Goal: Transaction & Acquisition: Purchase product/service

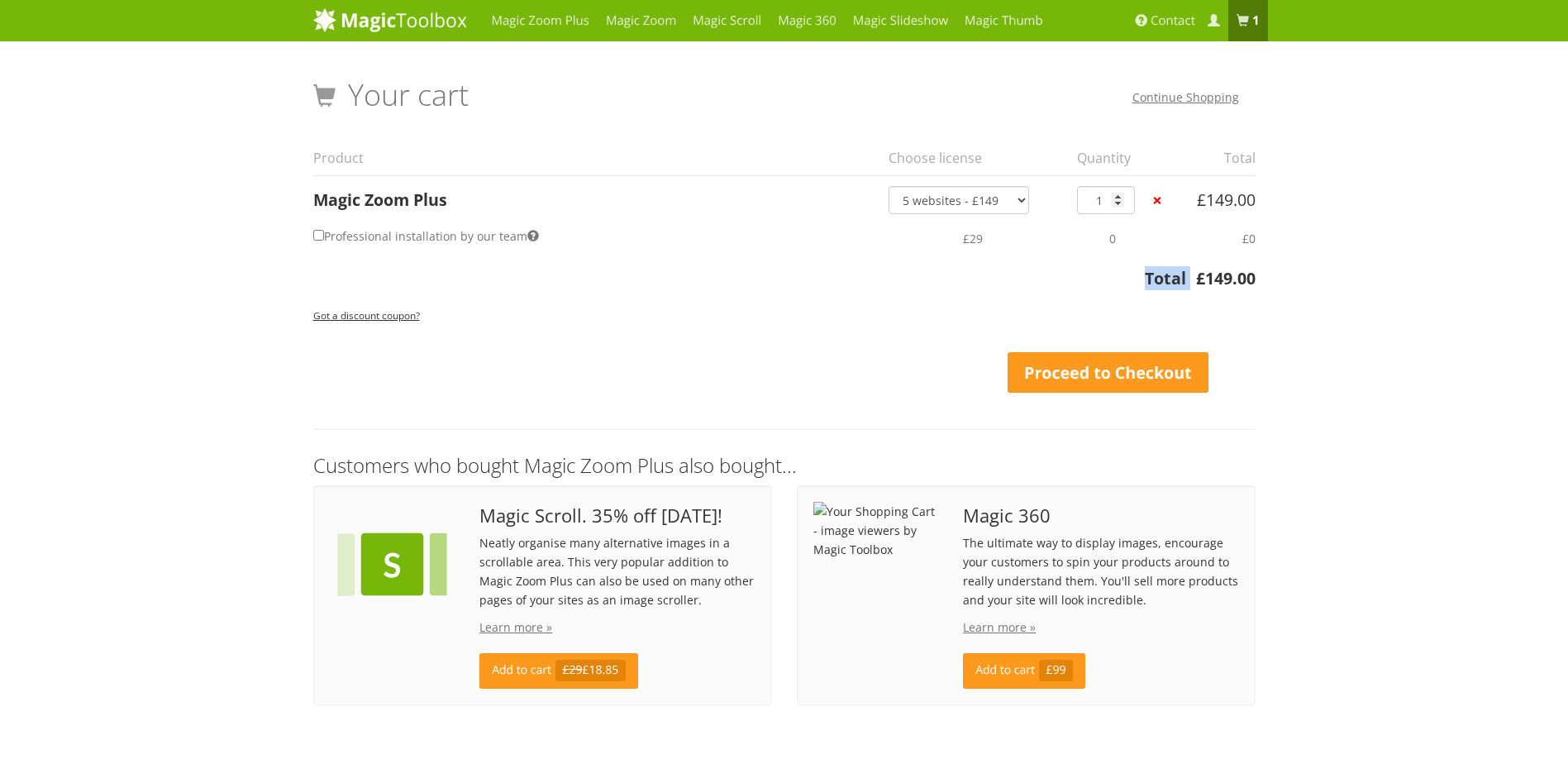
drag, startPoint x: 1196, startPoint y: 276, endPoint x: 1265, endPoint y: 275, distance: 69.0
click at [1265, 275] on div "Your Shopping Cart – image viewers by Magic Toolbox Your cart Continue Shopping…" at bounding box center [784, 388] width 967 height 668
copy table "Subtotal £ 149.00 Total"
click at [1121, 367] on link "Proceed to Checkout" at bounding box center [1108, 373] width 202 height 42
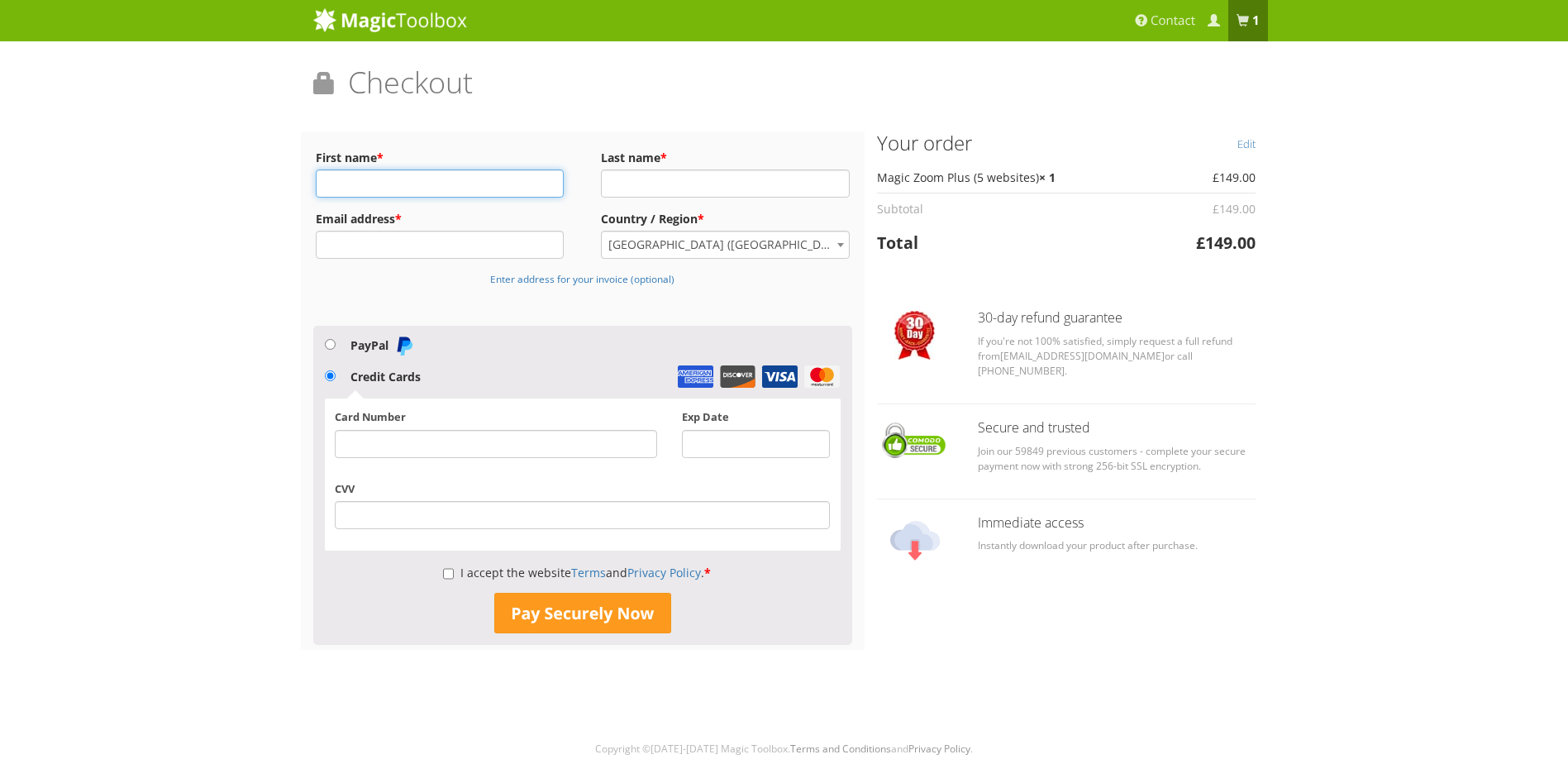
click at [461, 172] on input "First name *" at bounding box center [440, 183] width 249 height 28
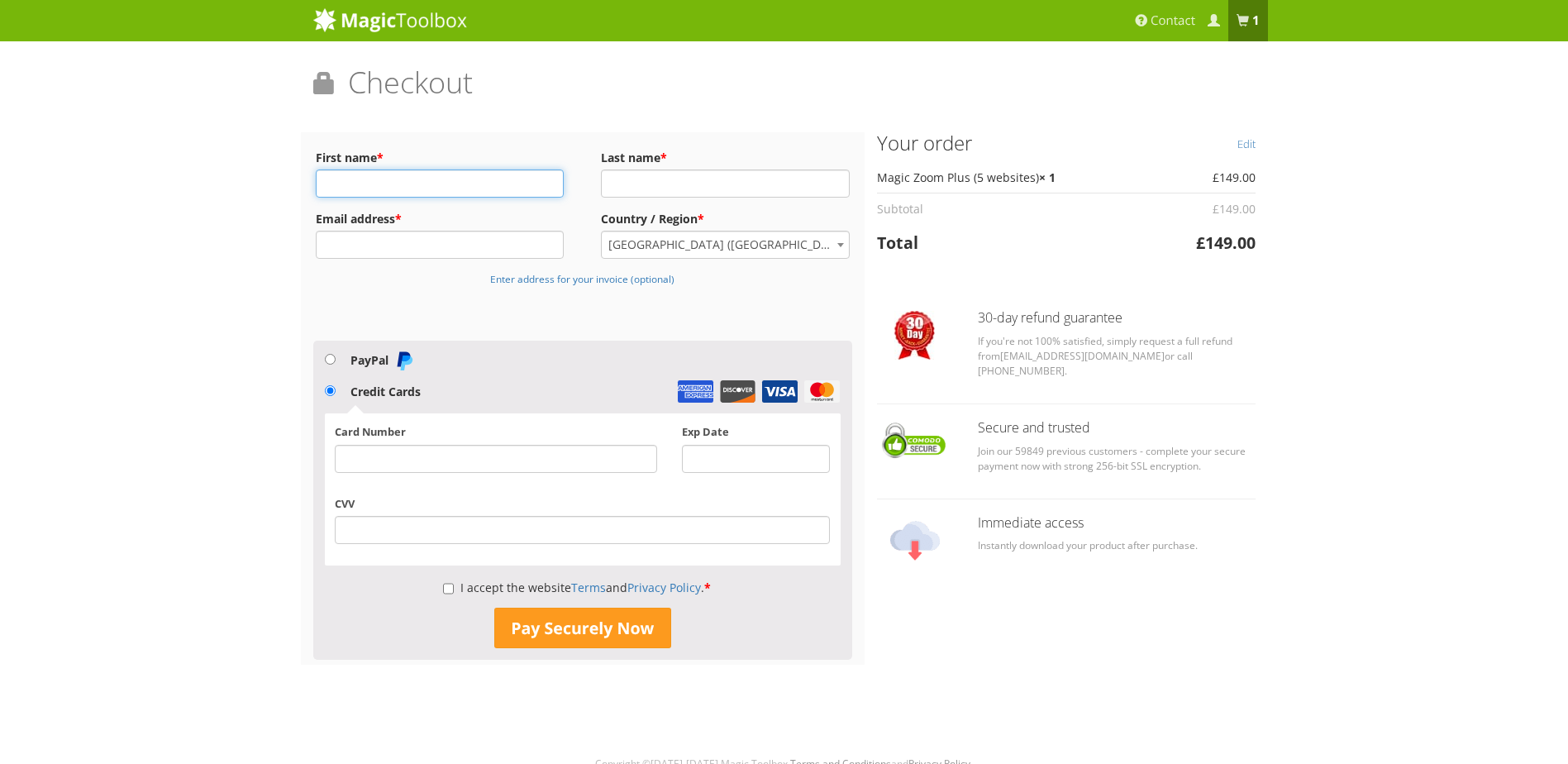
type input "Jamie Ann"
type input "Best"
type input "jbest@kinedyne.com"
click at [448, 585] on input "I accept the website Terms and Privacy Policy . *" at bounding box center [448, 588] width 10 height 28
checkbox input "true"
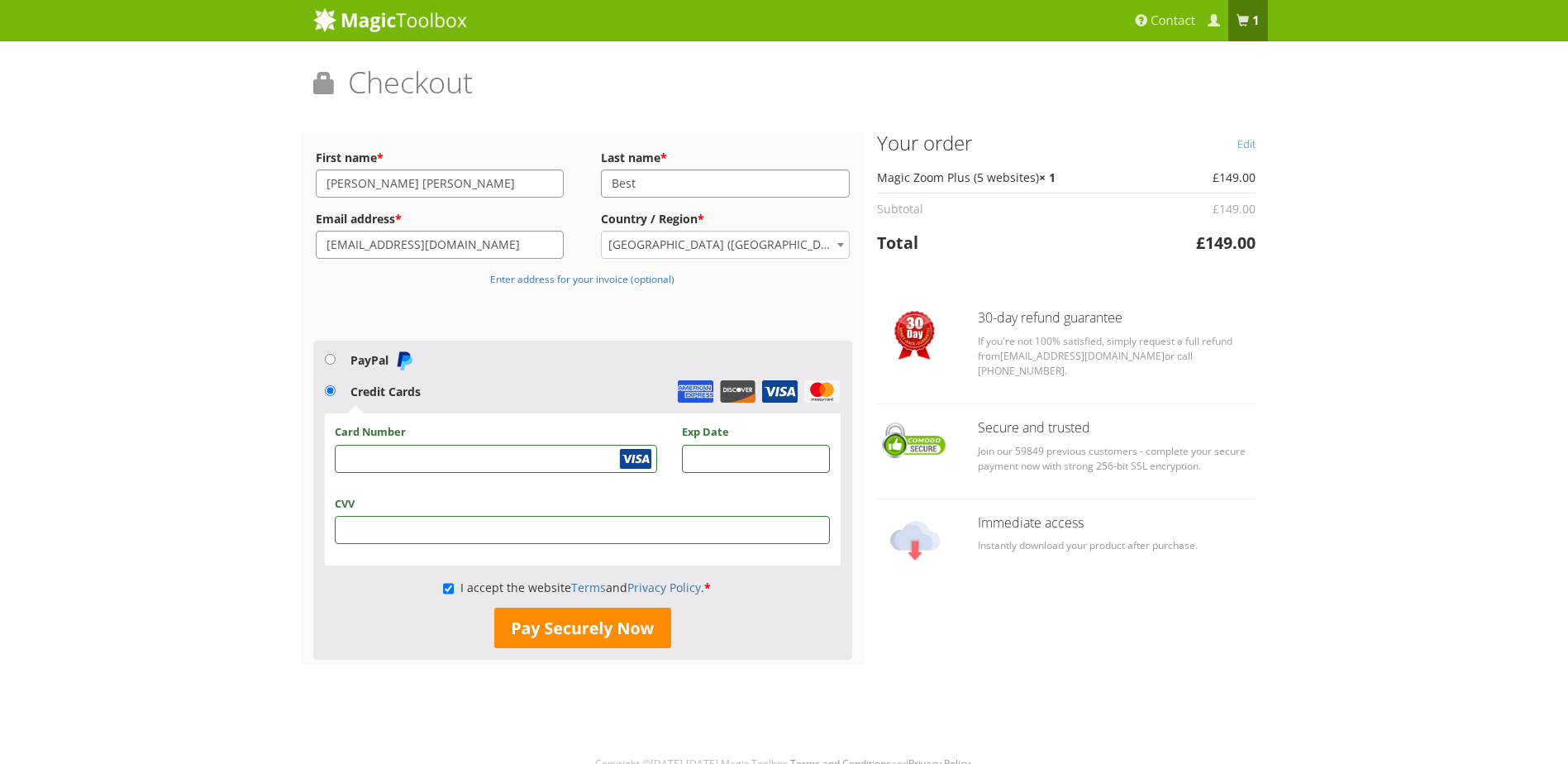
click at [563, 629] on button "Pay Securely Now" at bounding box center [582, 628] width 176 height 42
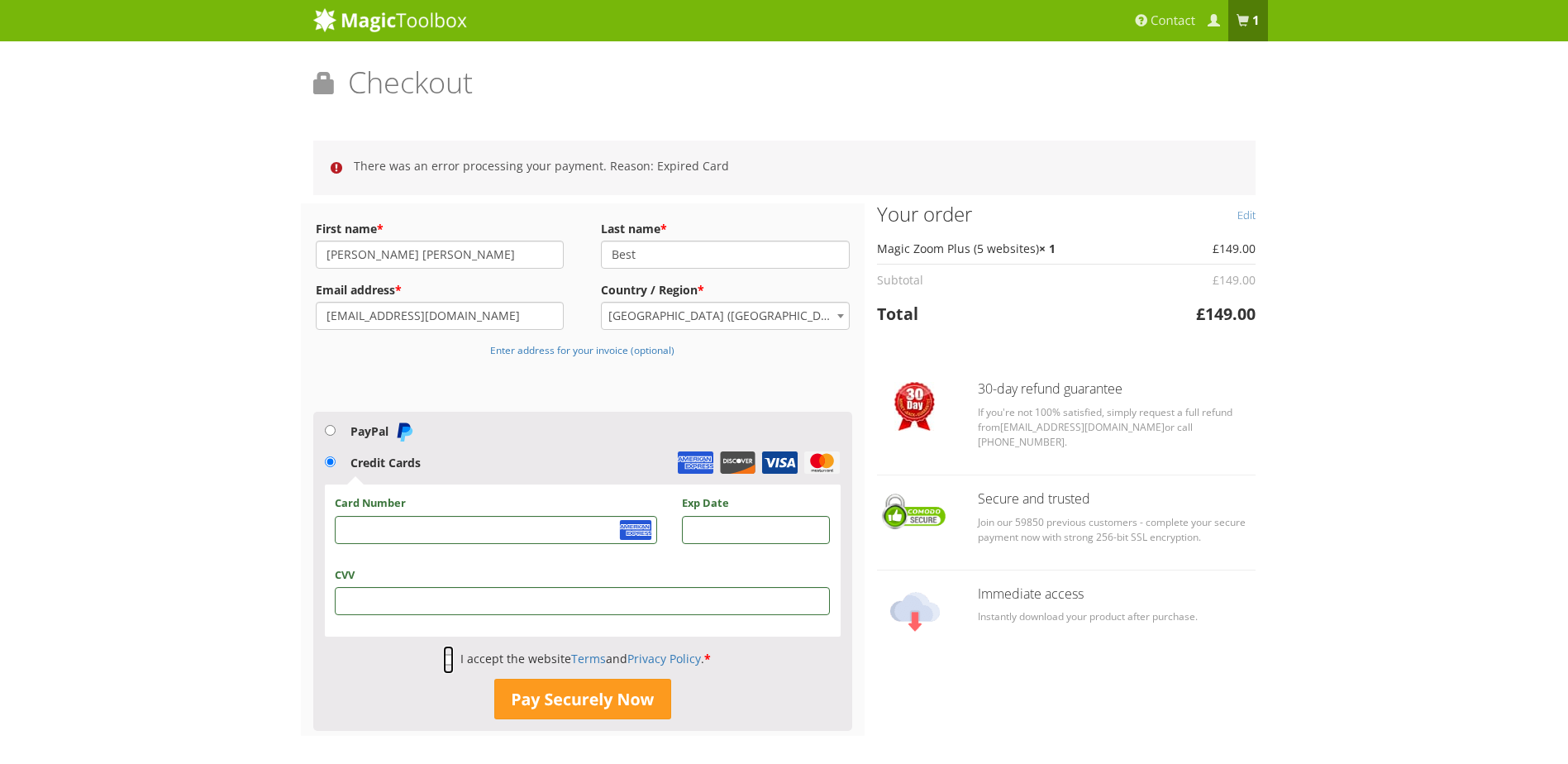
click at [447, 657] on input "I accept the website Terms and Privacy Policy . *" at bounding box center [448, 660] width 10 height 28
checkbox input "true"
click at [572, 701] on button "Pay Securely Now" at bounding box center [582, 700] width 176 height 42
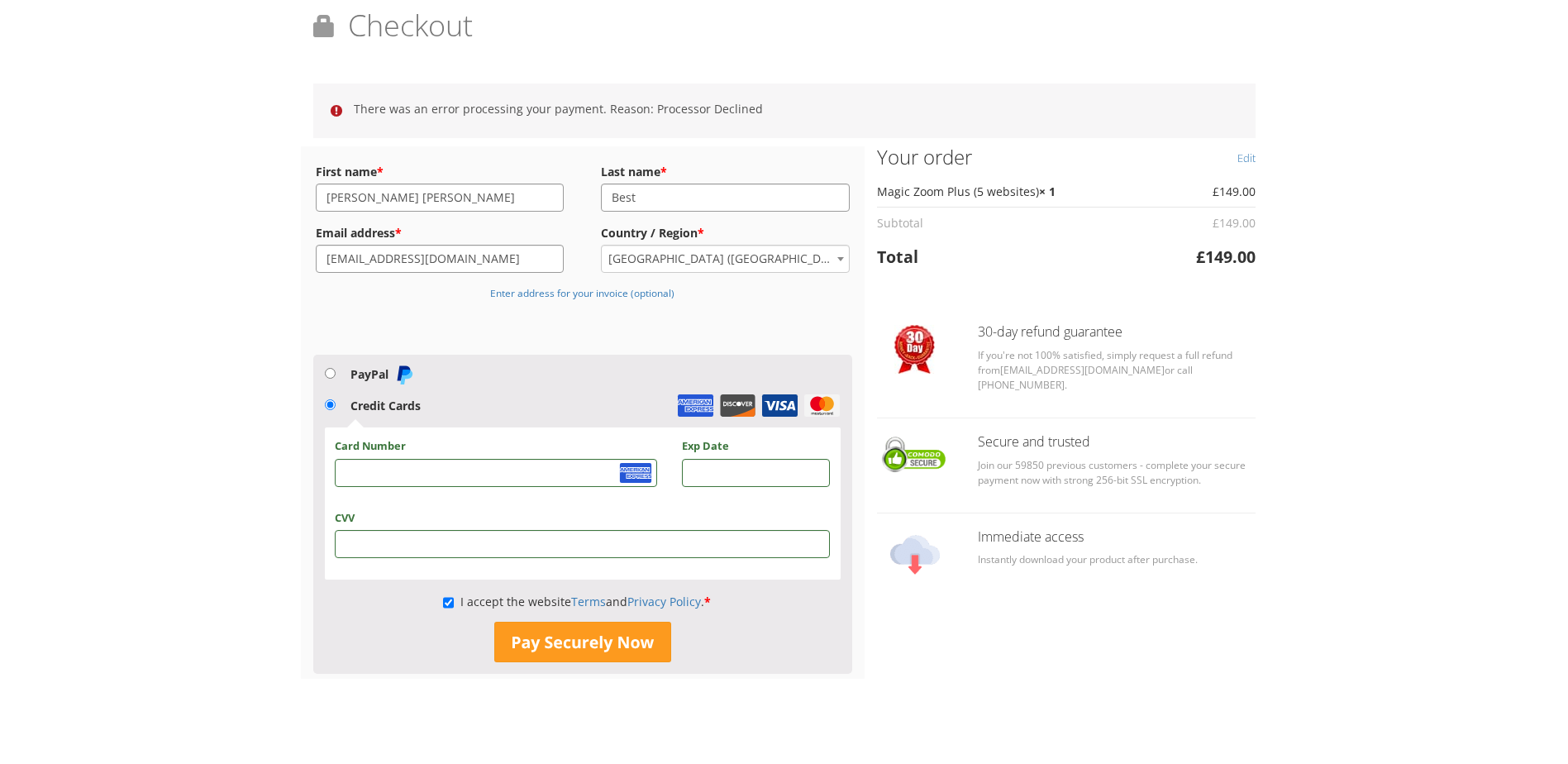
scroll to position [58, 0]
click at [916, 672] on div "Billing Details First name * Jamie Ann Last name * Best Email address * jbest@k…" at bounding box center [784, 411] width 967 height 533
click at [601, 645] on button "Pay Securely Now" at bounding box center [582, 641] width 176 height 42
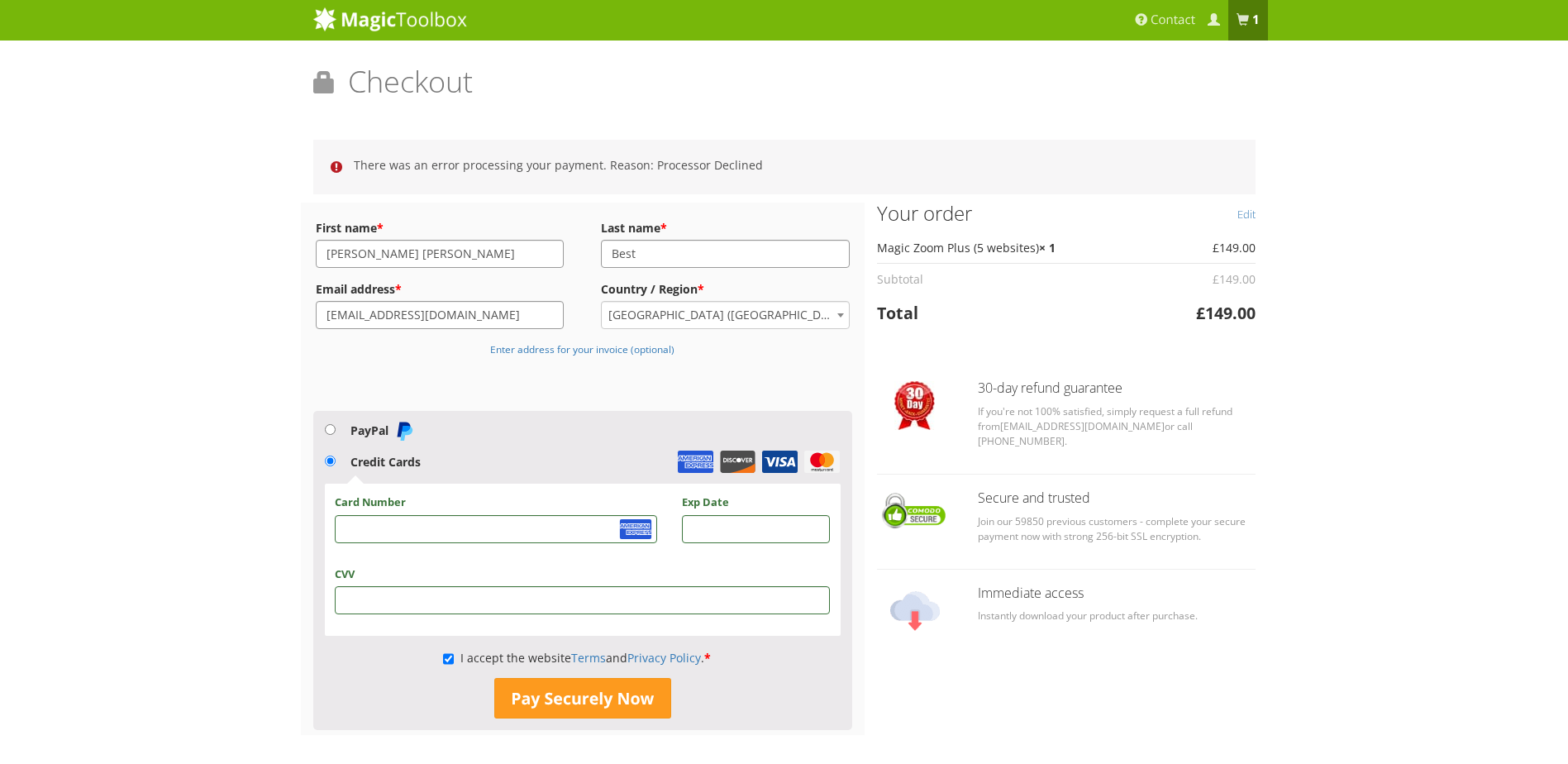
scroll to position [0, 0]
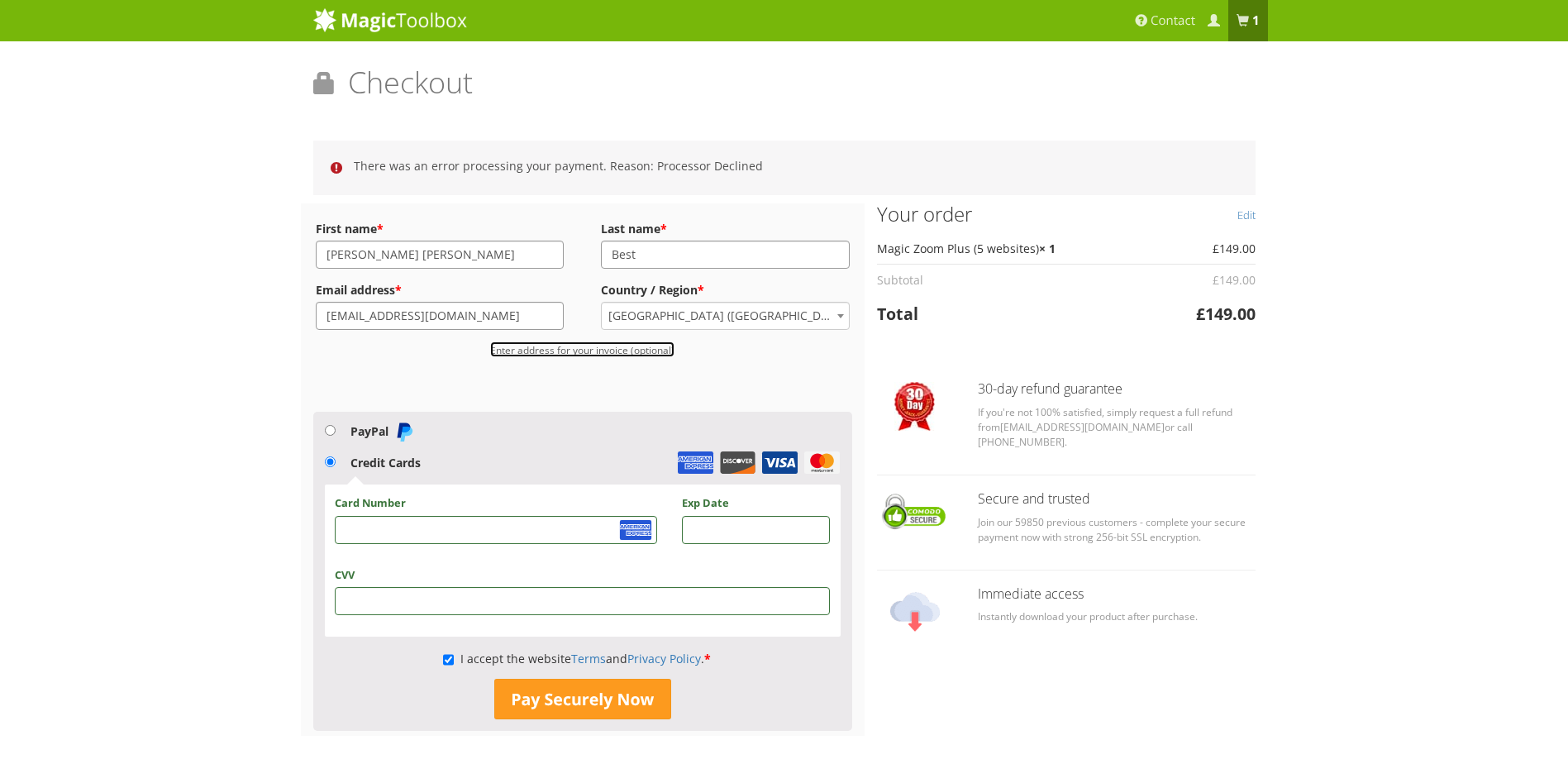
click at [578, 350] on small "Enter address for your invoice (optional)" at bounding box center [582, 349] width 184 height 13
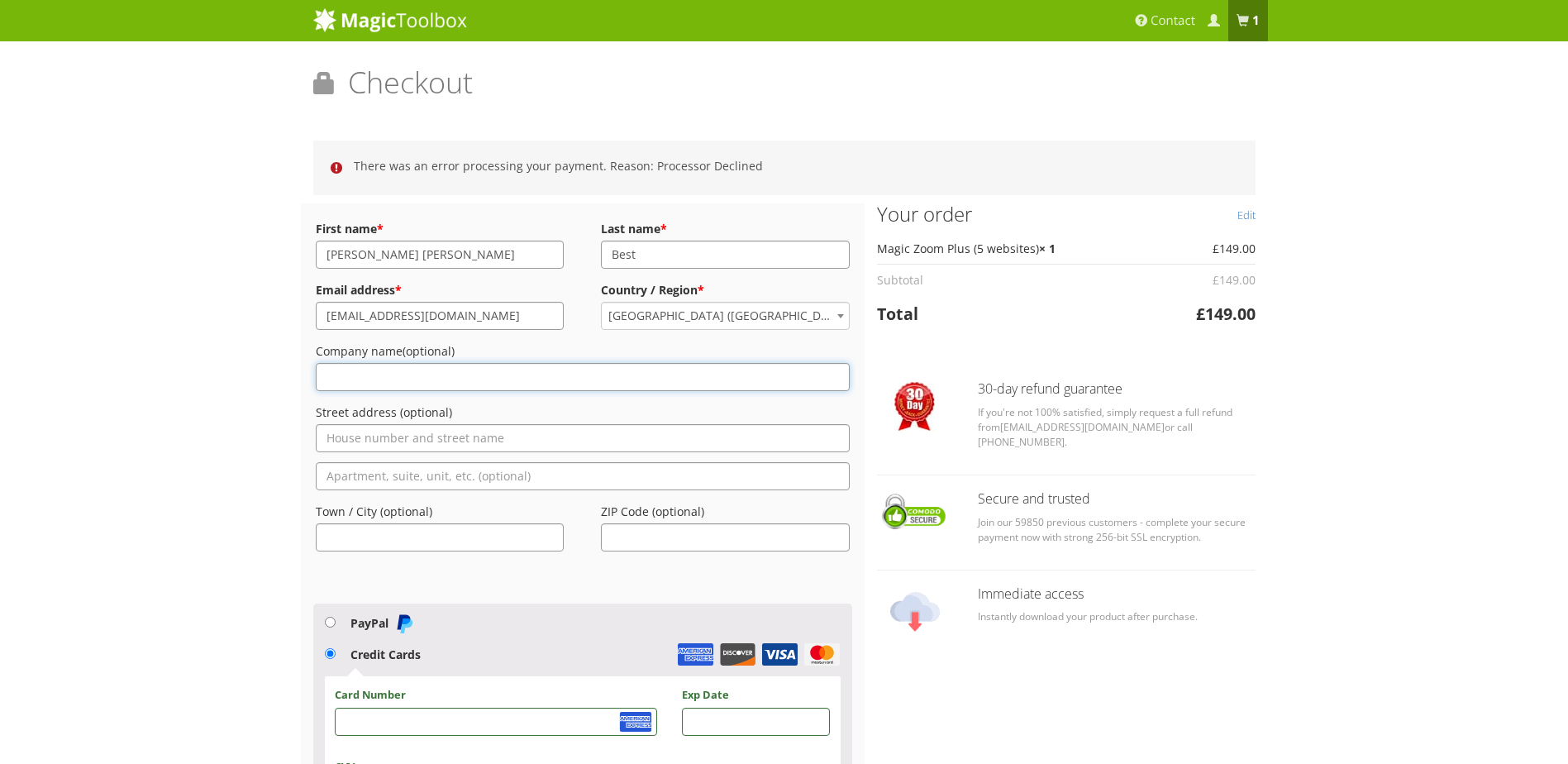
click at [369, 376] on input "Company name (optional)" at bounding box center [582, 376] width 535 height 28
type input "Kinedyne LLC"
type input "[STREET_ADDRESS][US_STATE]"
type input "Prattville"
type input "36067"
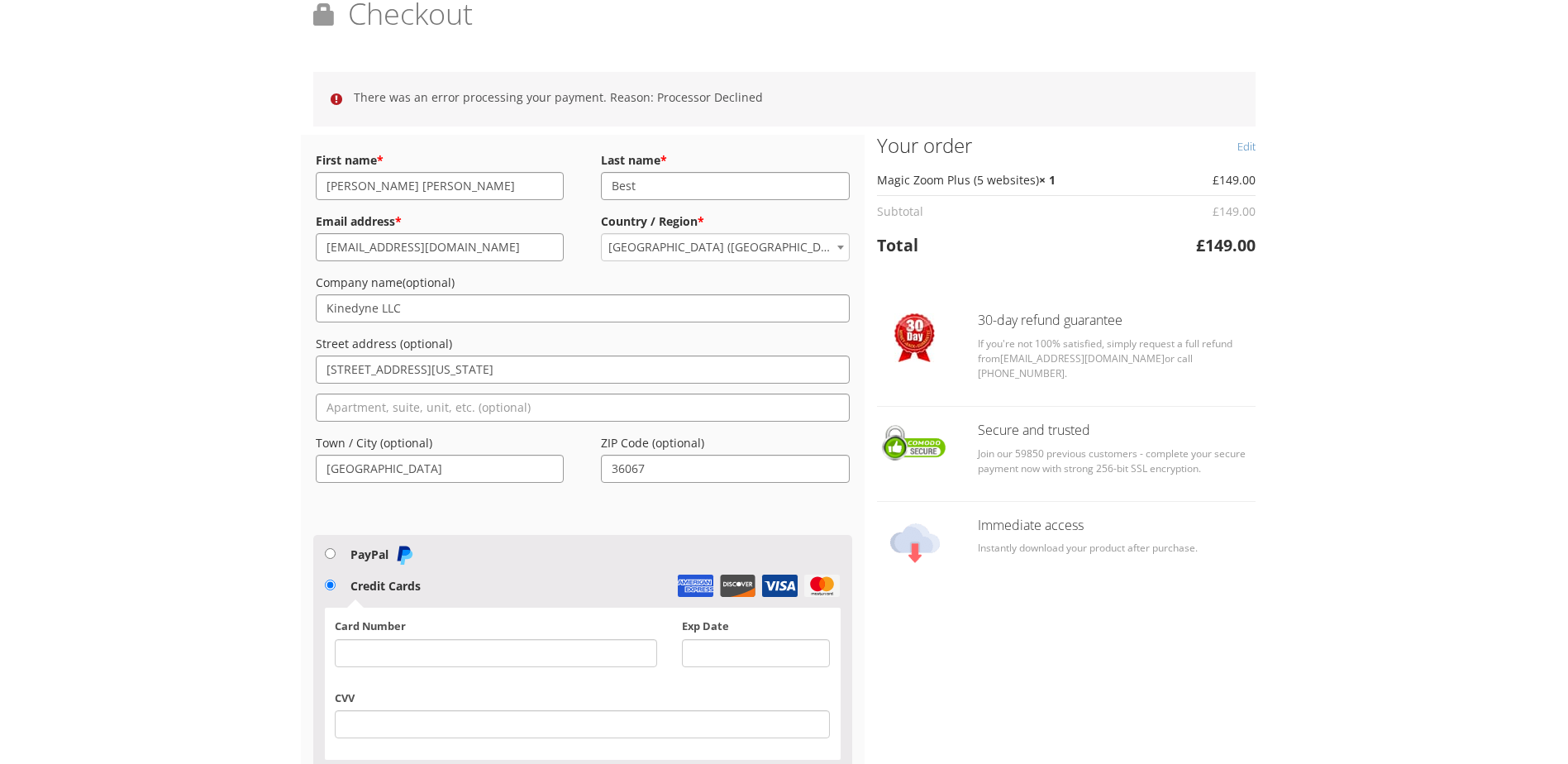
scroll to position [277, 0]
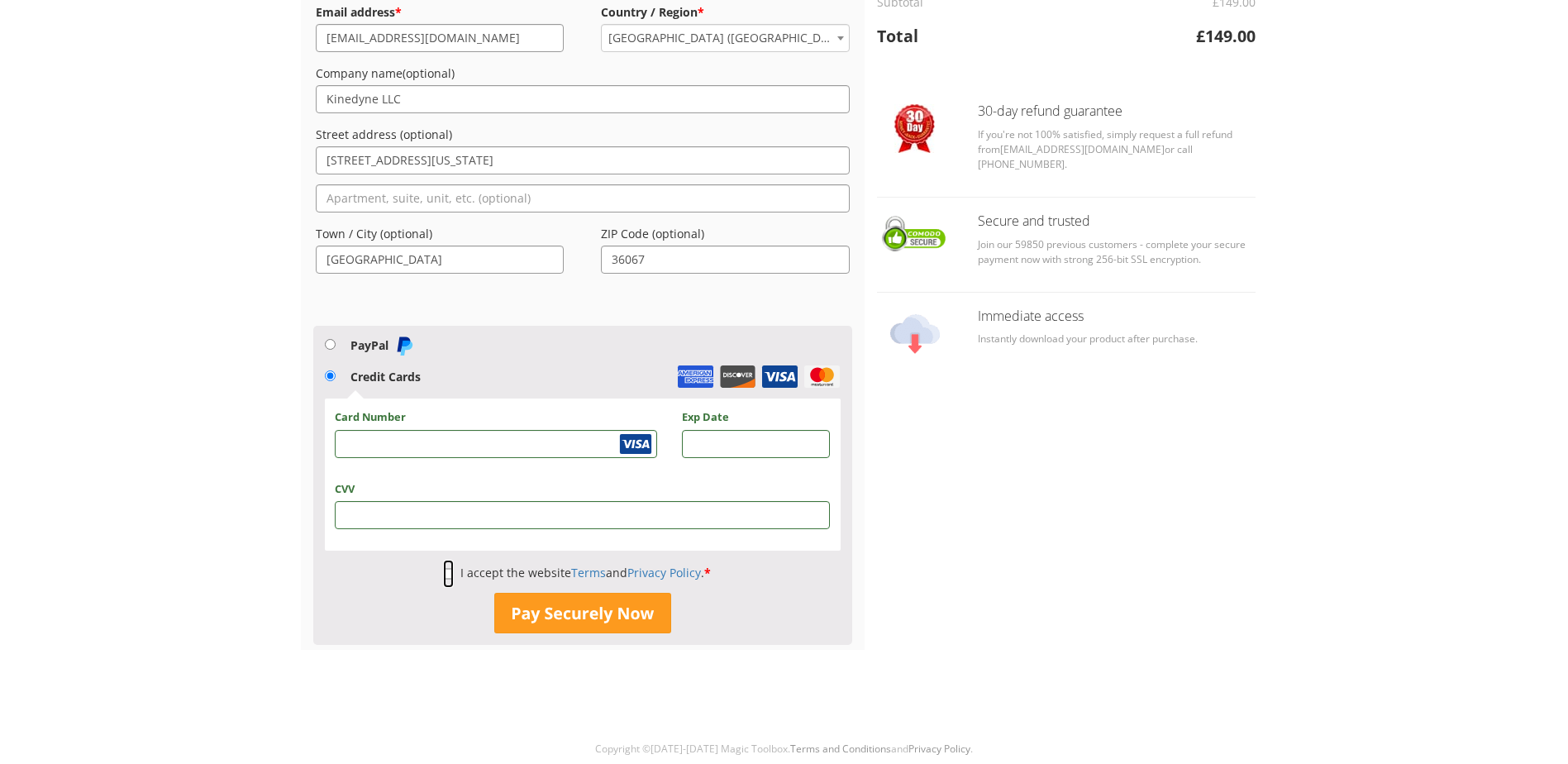
drag, startPoint x: 441, startPoint y: 575, endPoint x: 661, endPoint y: 448, distance: 254.0
click at [443, 575] on input "I accept the website Terms and Privacy Policy . *" at bounding box center [448, 574] width 10 height 28
checkbox input "true"
click at [563, 608] on button "Pay Securely Now" at bounding box center [582, 614] width 176 height 42
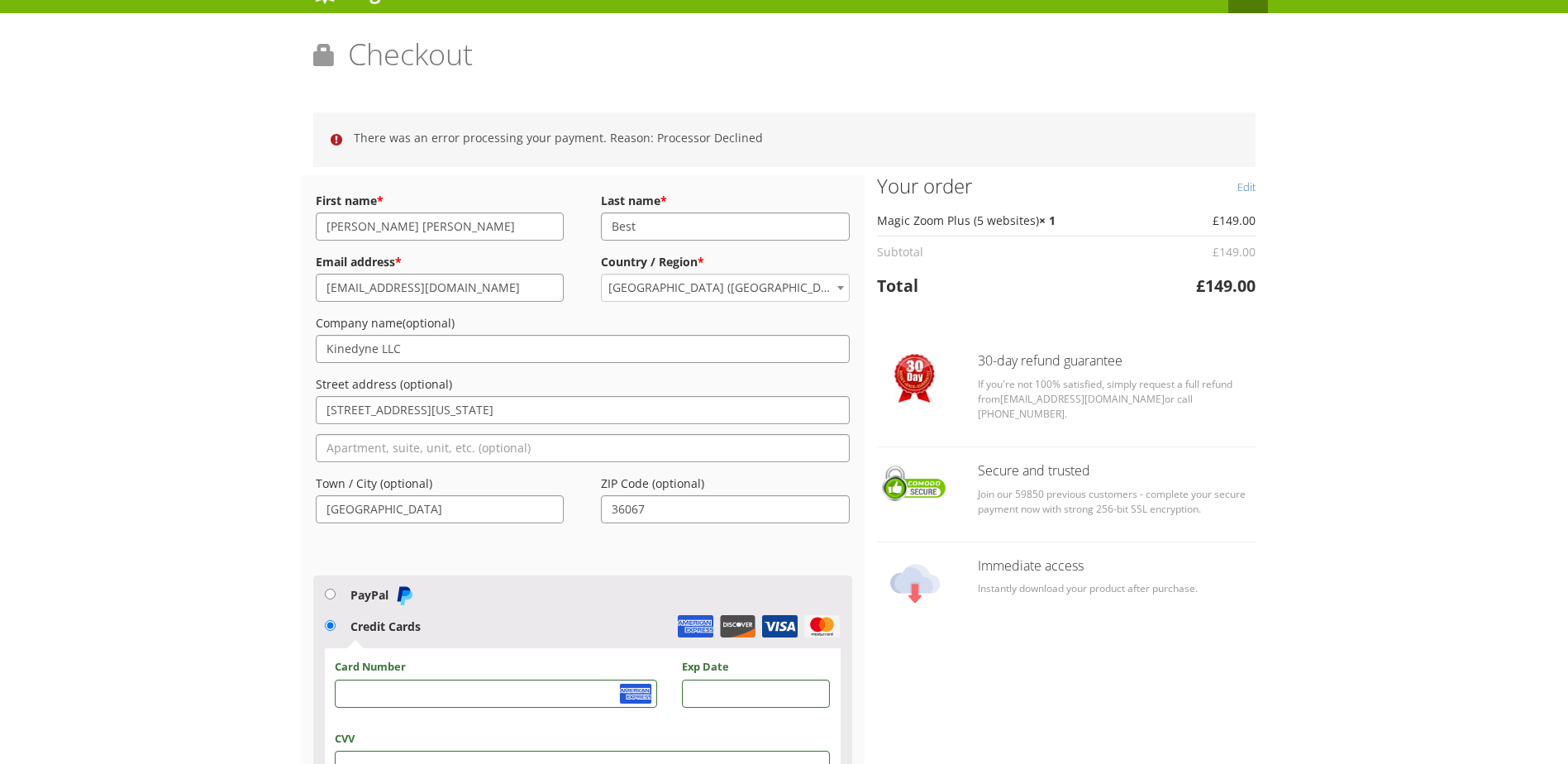
scroll to position [0, 0]
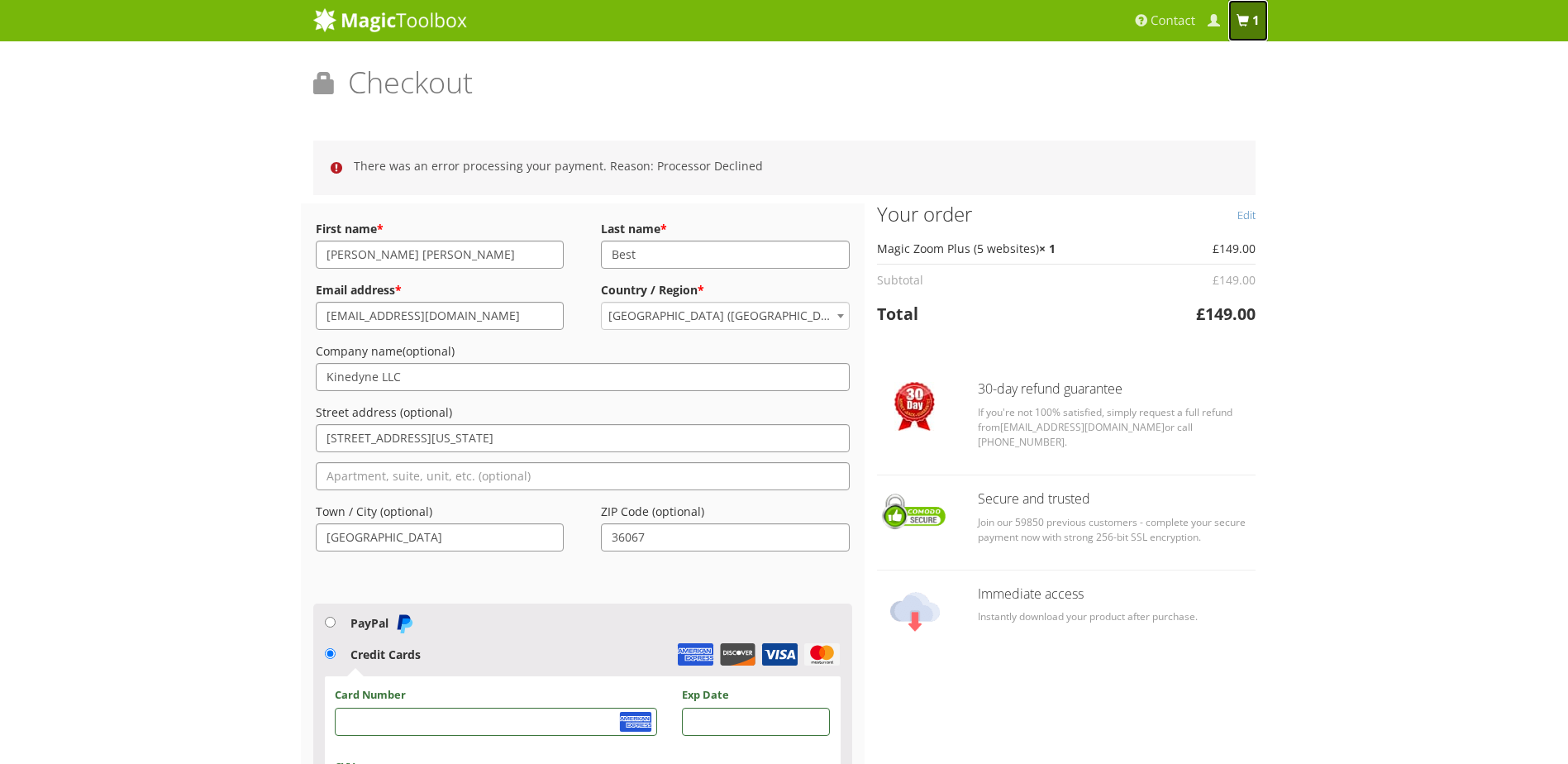
click at [1237, 19] on span at bounding box center [1243, 21] width 12 height 12
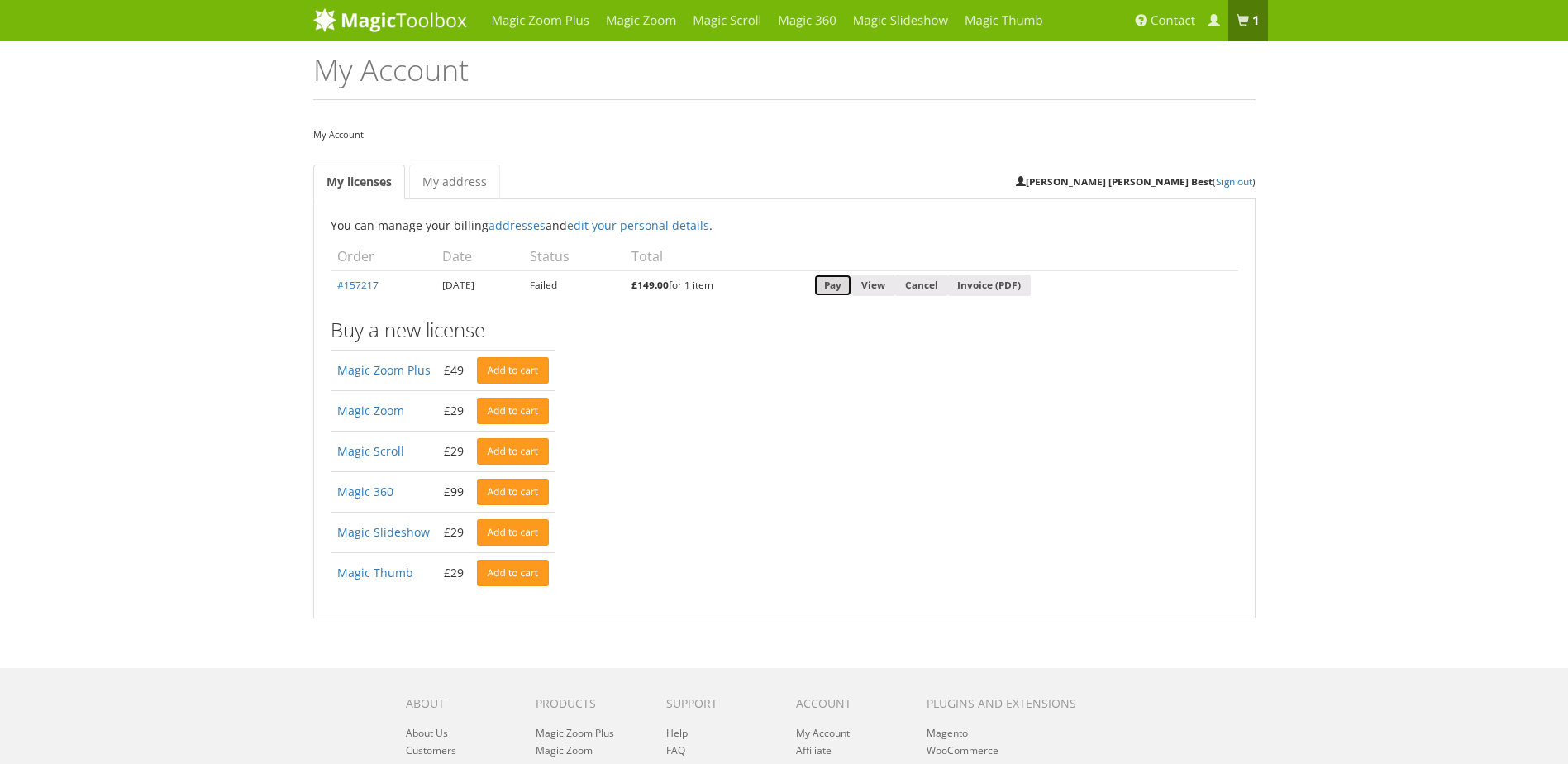
click at [851, 283] on link "Pay" at bounding box center [833, 286] width 37 height 23
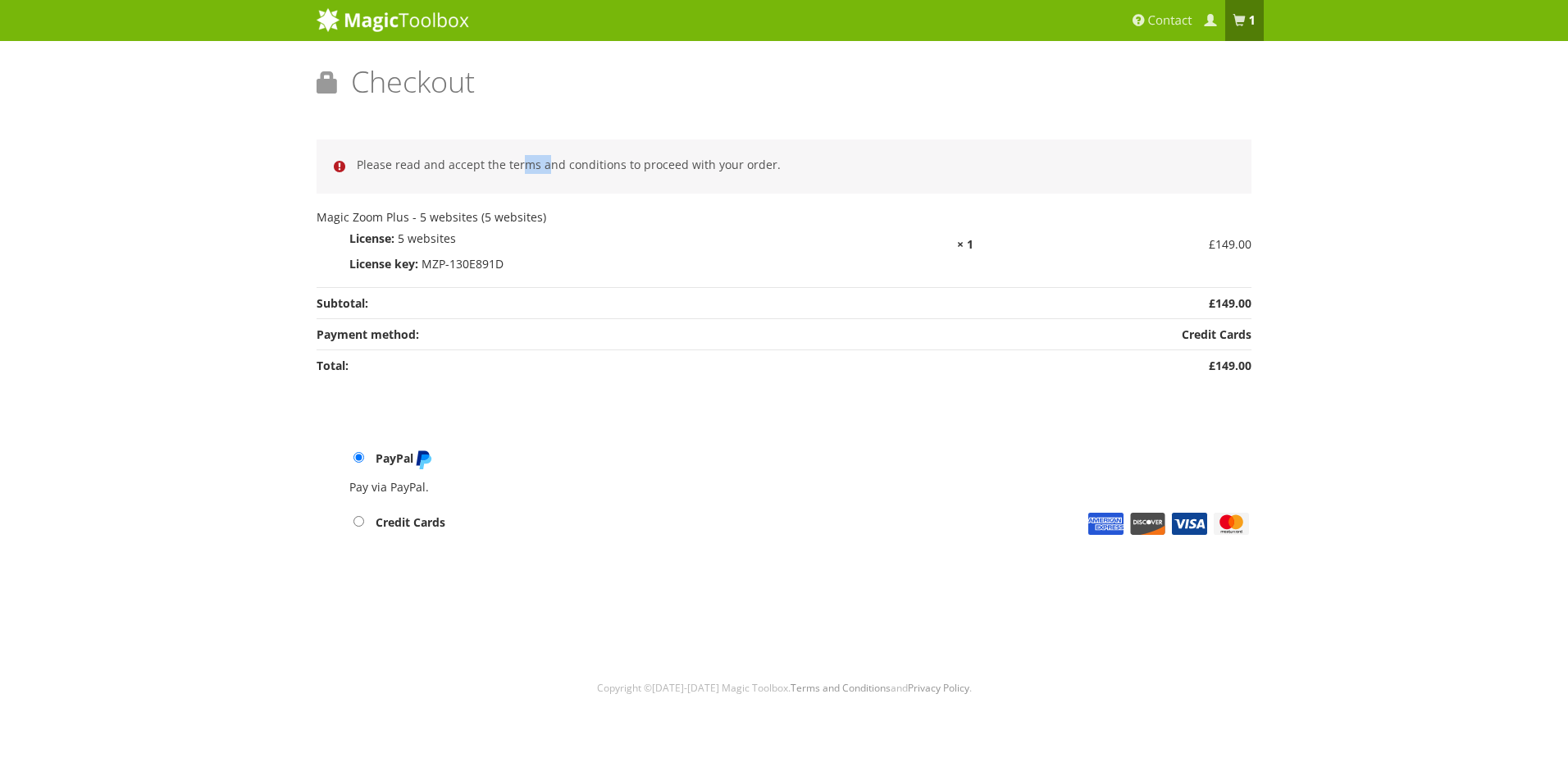
click at [546, 161] on li "Please read and accept the terms and conditions to proceed with your order." at bounding box center [793, 165] width 872 height 19
click at [641, 526] on li "Credit Cards Card Number Exp Date CVV" at bounding box center [800, 519] width 902 height 30
click at [1238, 19] on span at bounding box center [1239, 21] width 12 height 12
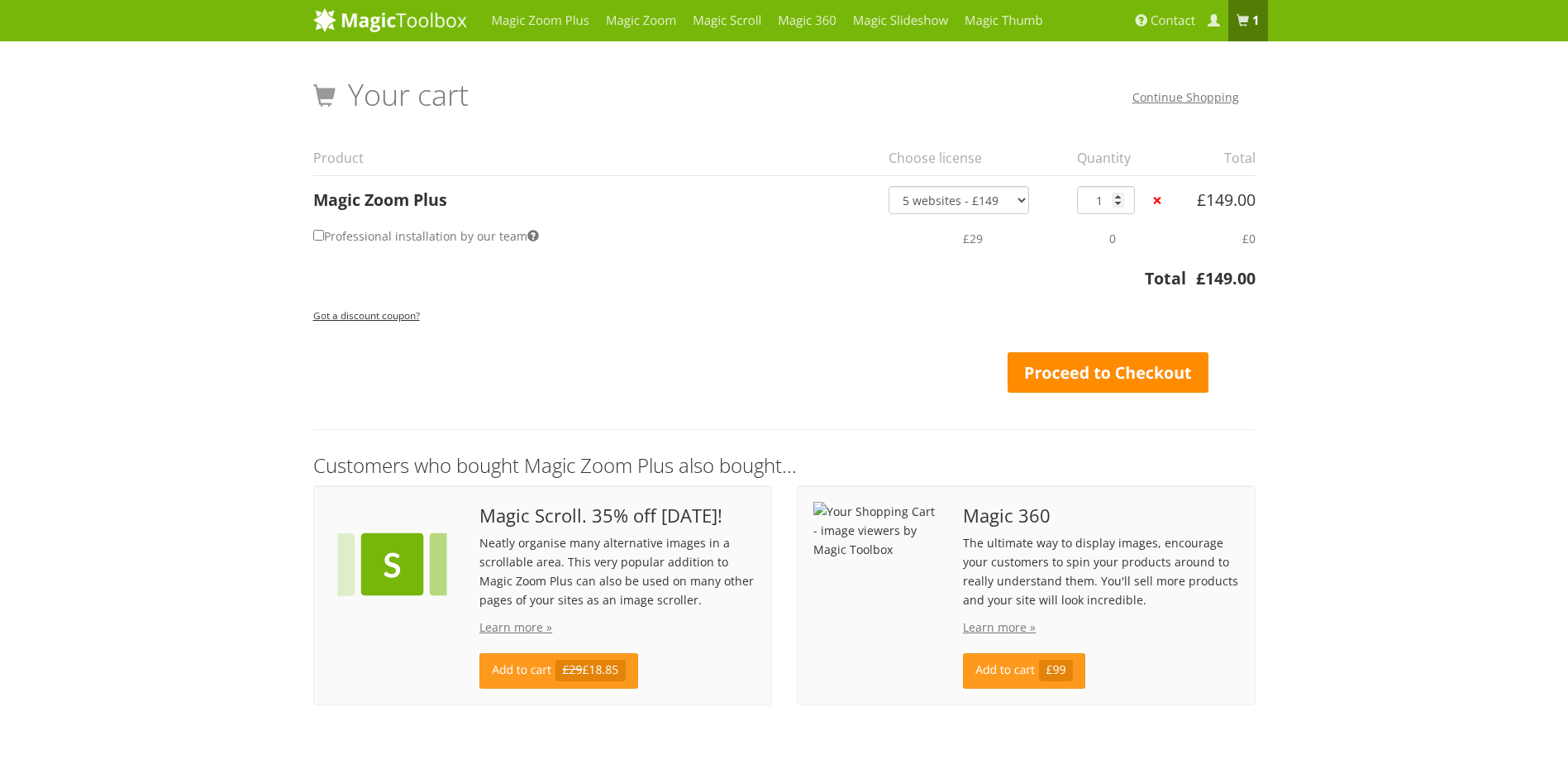
click at [1111, 369] on link "Proceed to Checkout" at bounding box center [1108, 373] width 202 height 42
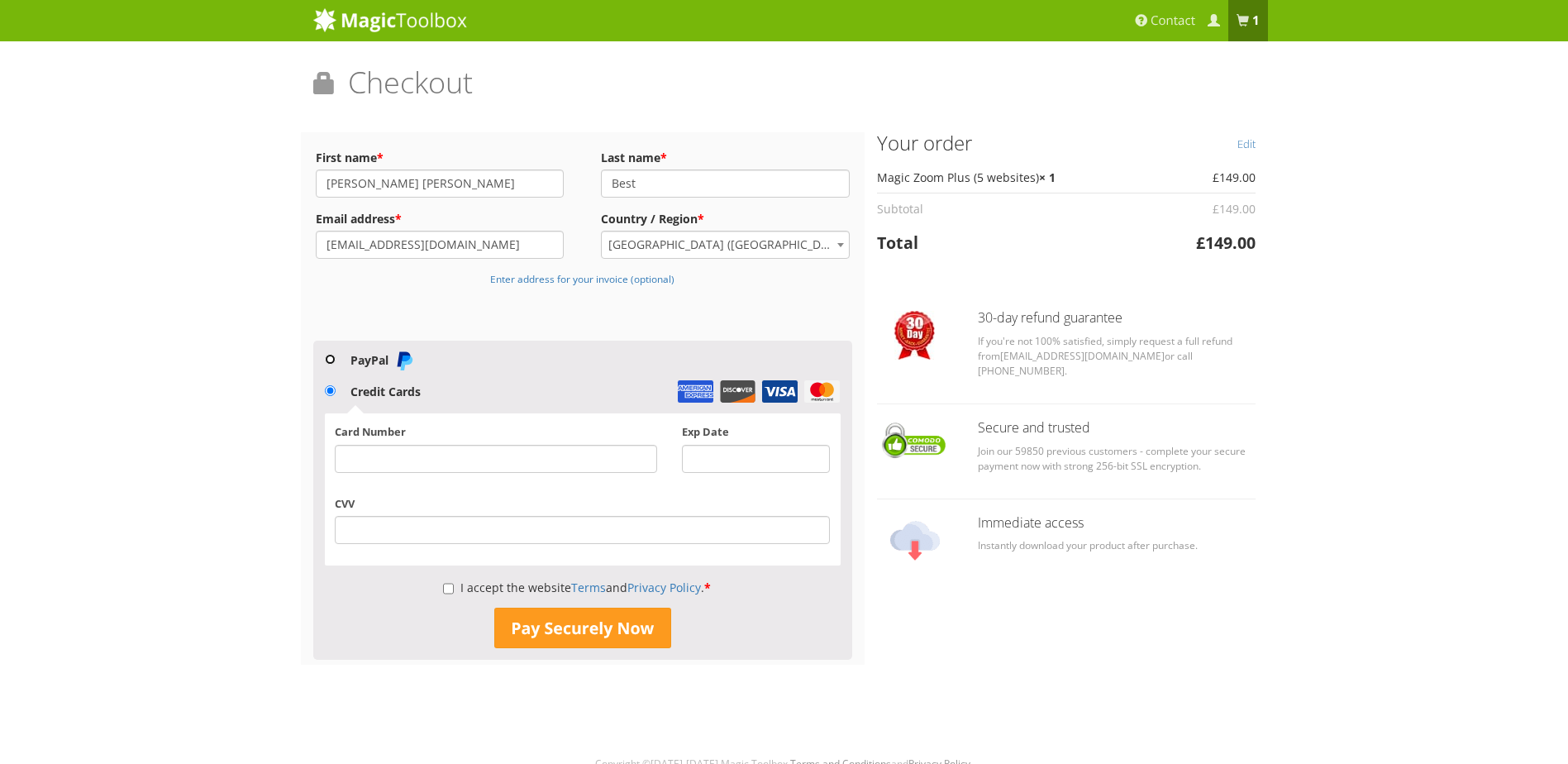
click at [329, 355] on input "PayPal" at bounding box center [330, 359] width 10 height 10
radio input "true"
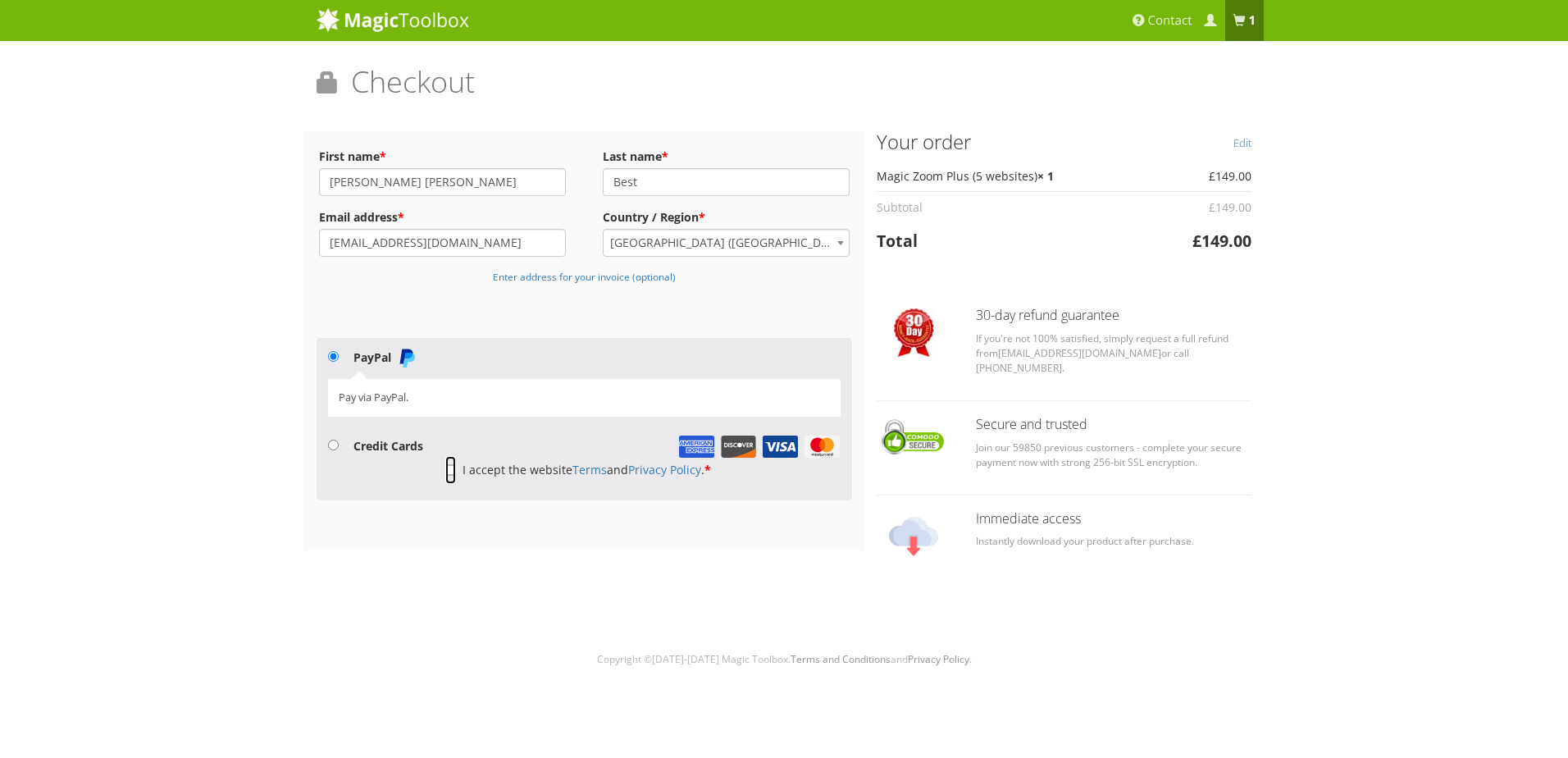
click at [451, 466] on input "I accept the website Terms and Privacy Policy . *" at bounding box center [450, 470] width 10 height 28
checkbox input "true"
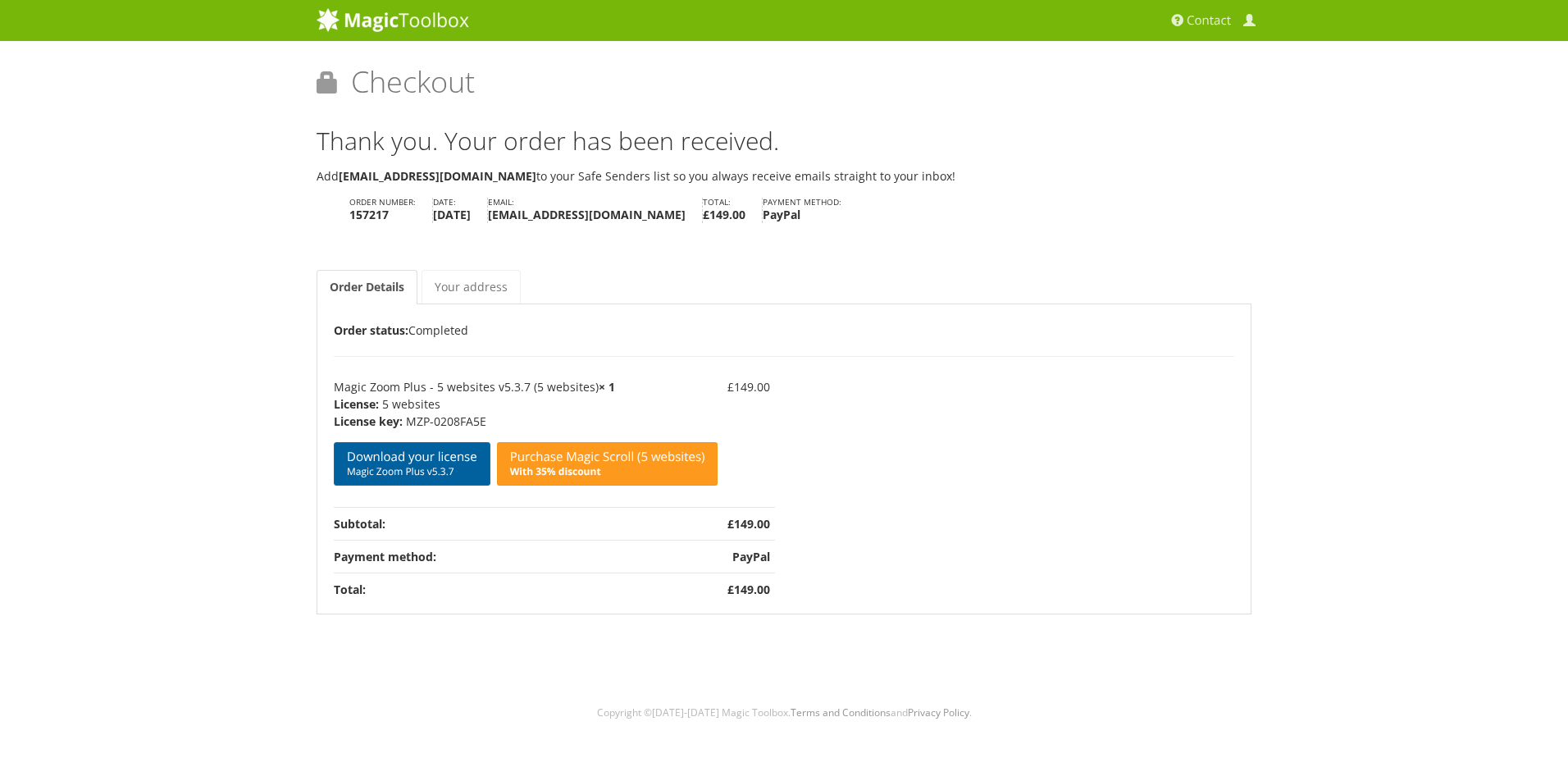
click at [405, 468] on span "Magic Zoom Plus v5.3.7" at bounding box center [411, 471] width 130 height 13
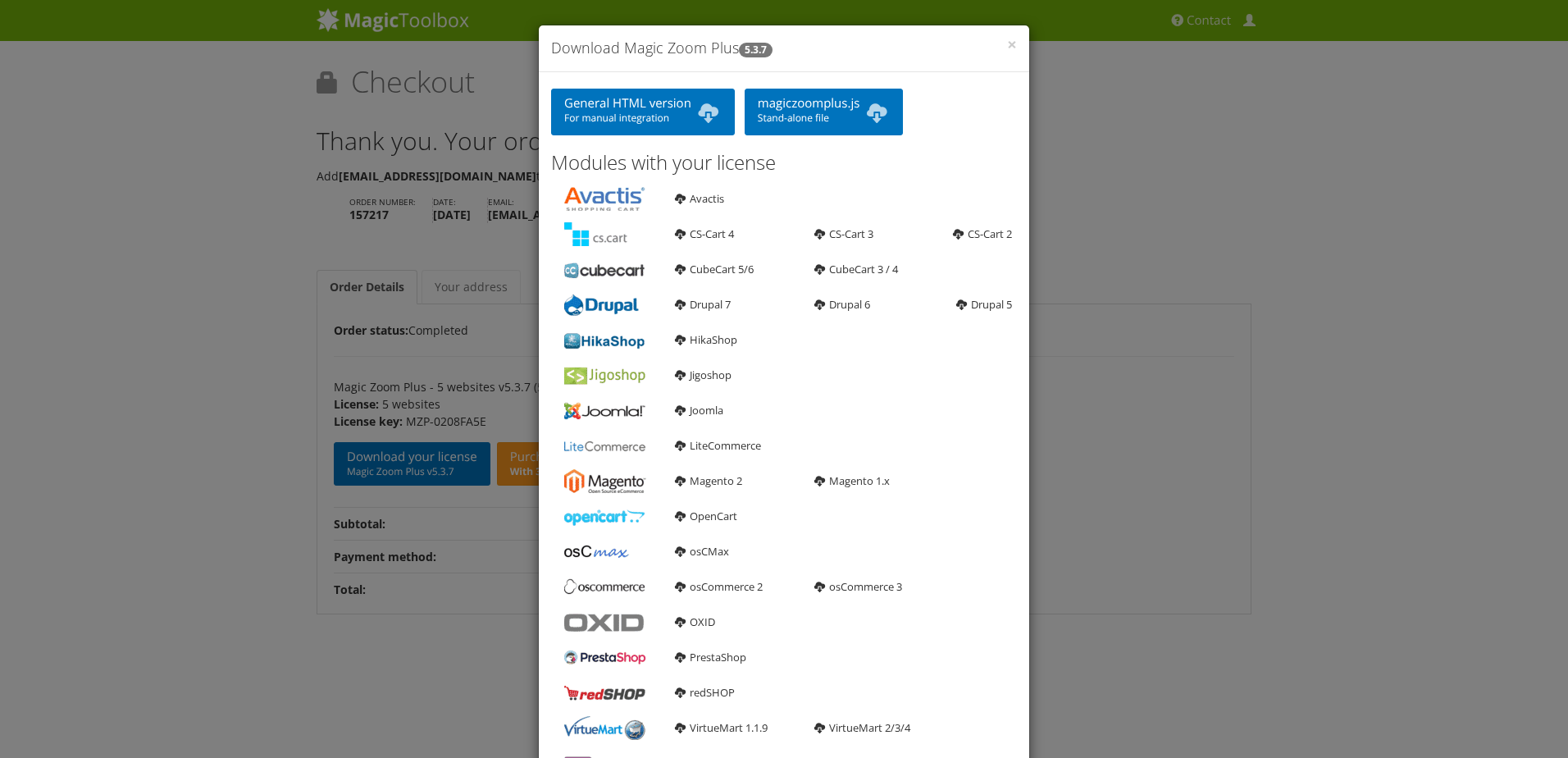
click at [1182, 141] on div "× Download Magic Zoom Plus 5.3.7 General HTML version For manual integration ma…" at bounding box center [784, 379] width 1568 height 758
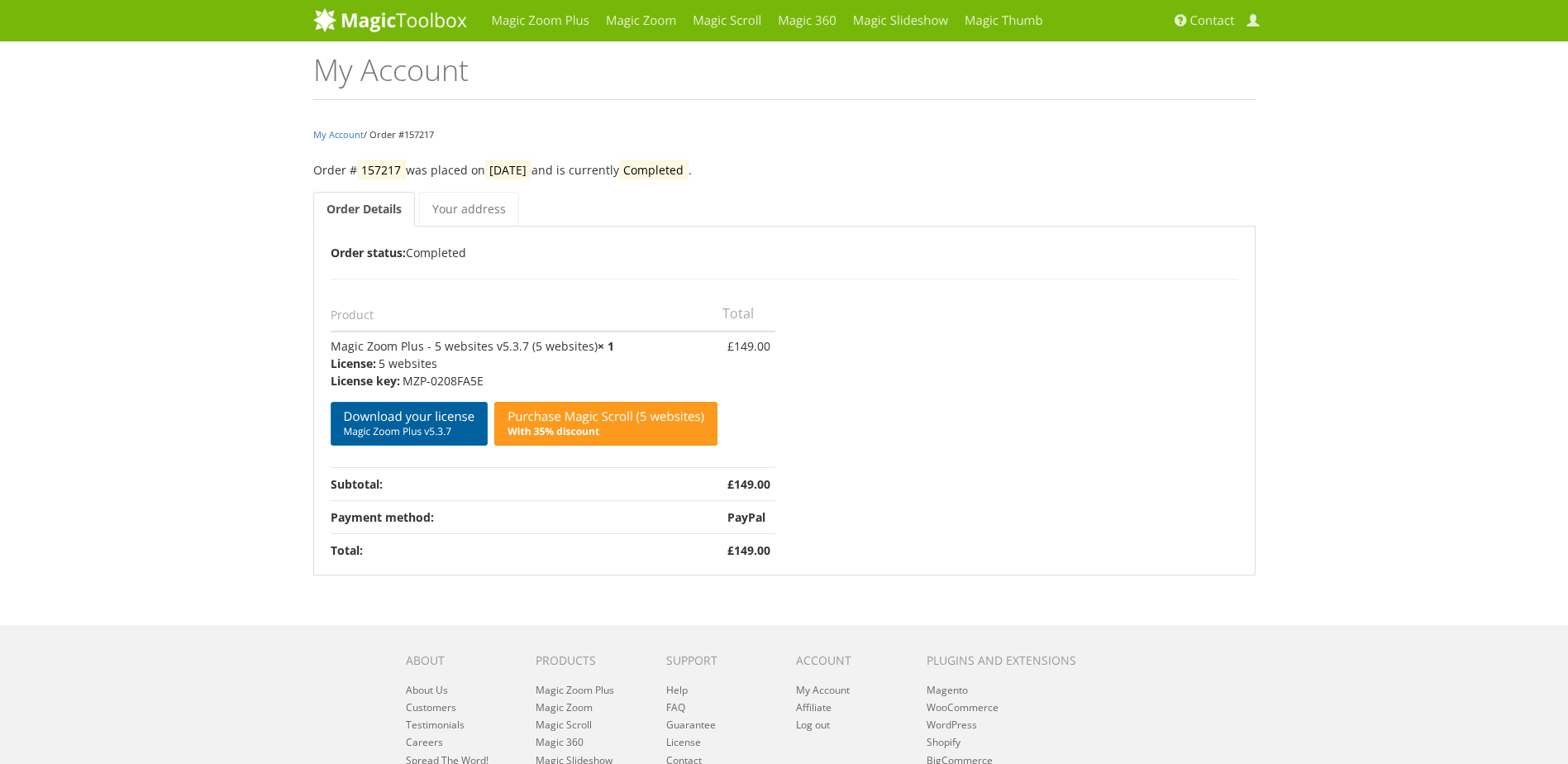
click at [453, 427] on span "Magic Zoom Plus v5.3.7" at bounding box center [409, 431] width 131 height 13
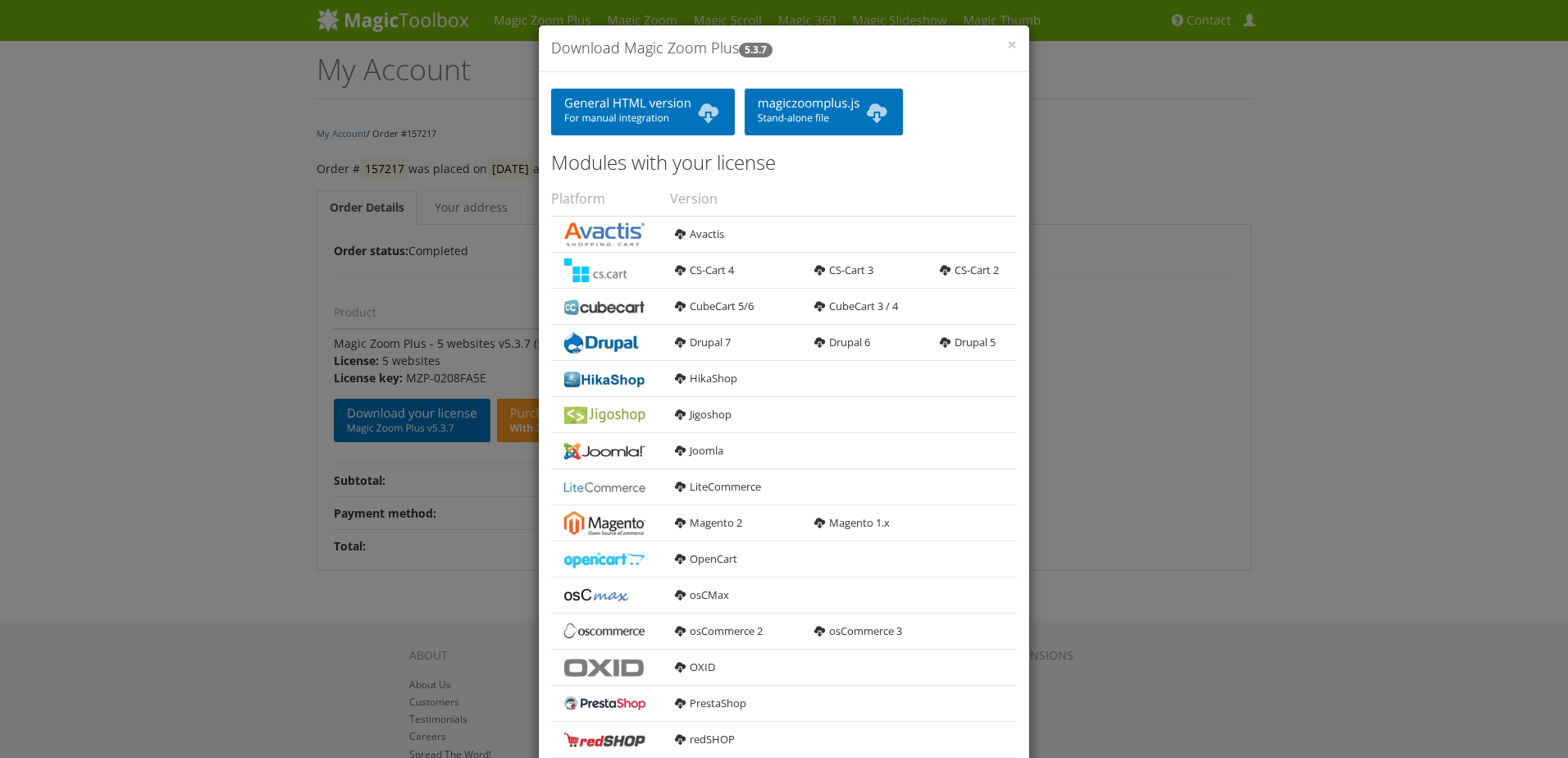
drag, startPoint x: 1220, startPoint y: 66, endPoint x: 1181, endPoint y: 65, distance: 39.0
click at [1213, 66] on div "× Download Magic Zoom Plus 5.3.7 General HTML version For manual integration ma…" at bounding box center [784, 379] width 1568 height 758
